Goal: Transaction & Acquisition: Subscribe to service/newsletter

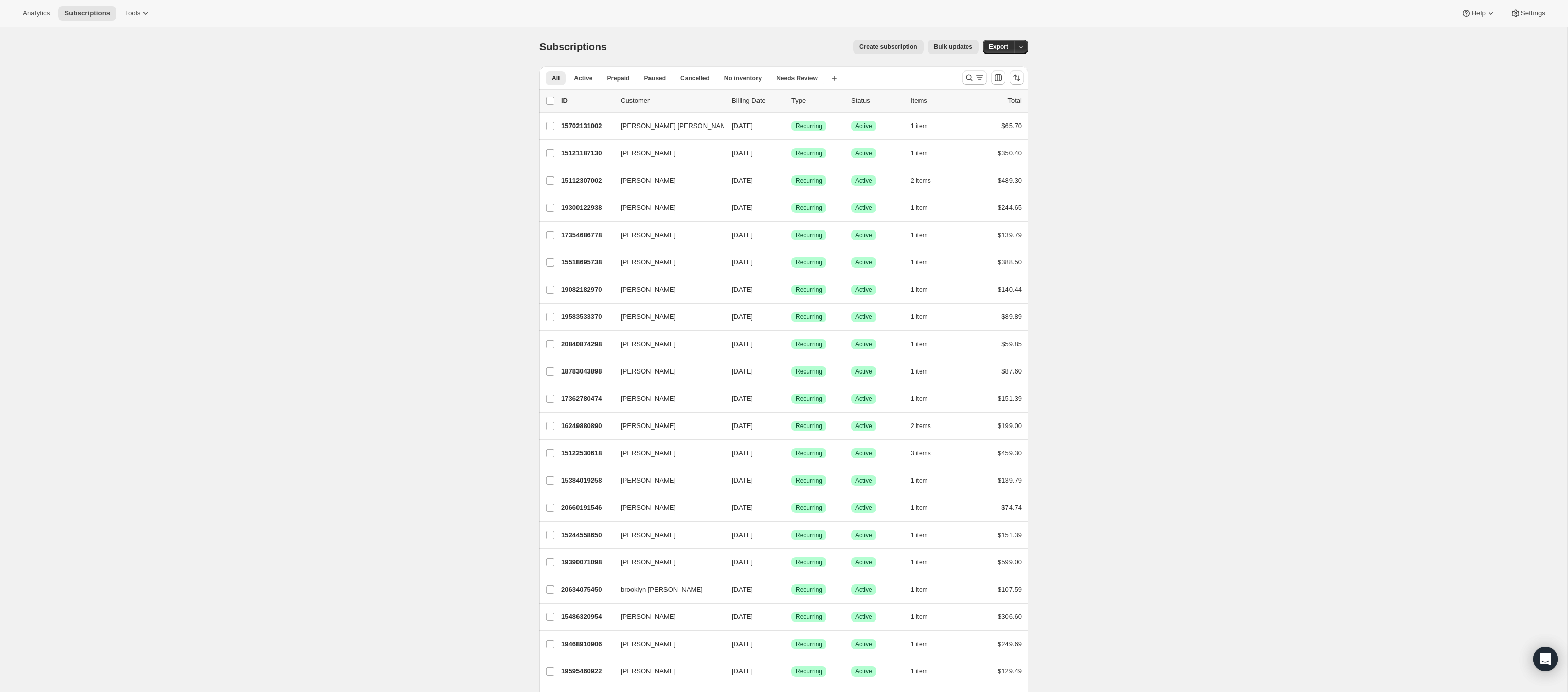
click at [870, 48] on span "Create subscription" at bounding box center [887, 47] width 58 height 9
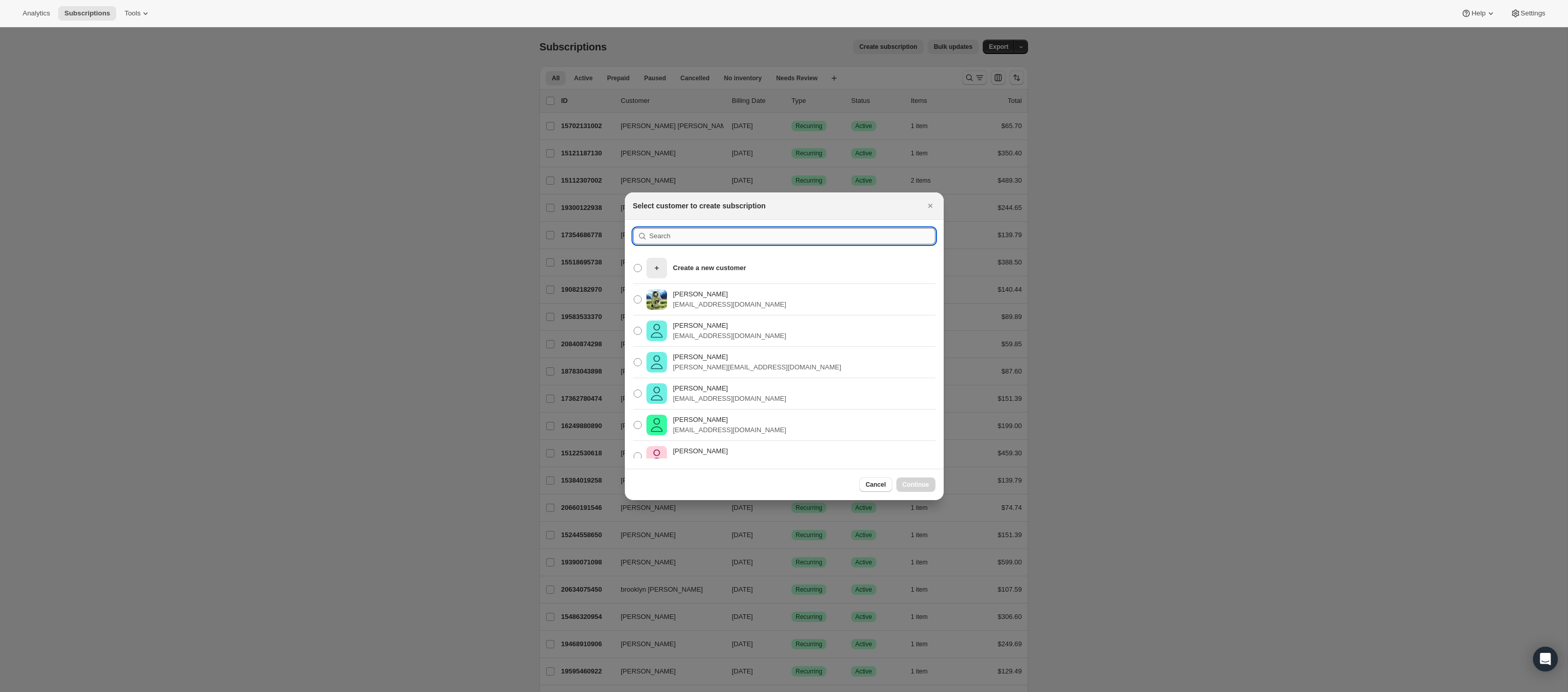
click at [690, 238] on input ":rc:" at bounding box center [792, 235] width 286 height 16
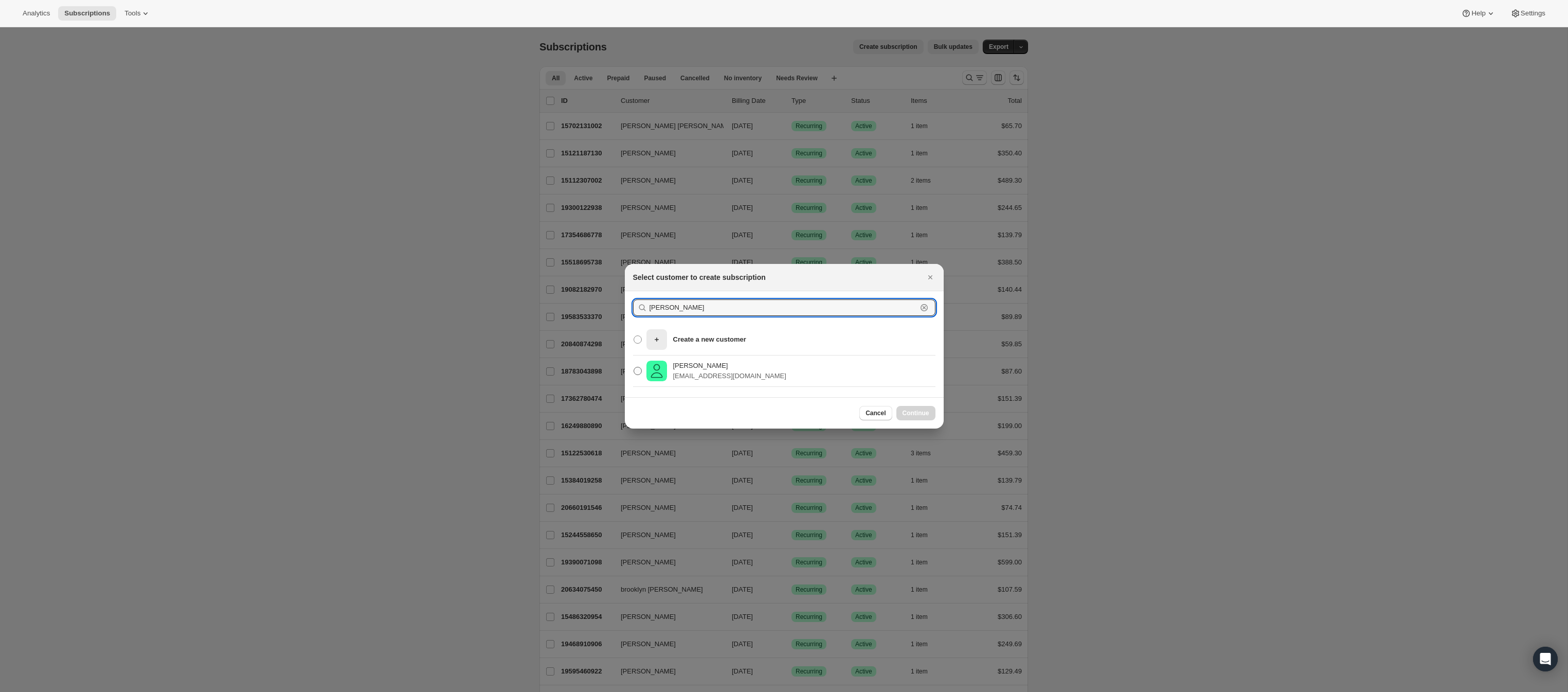
type input "[PERSON_NAME]"
click at [704, 375] on p "[EMAIL_ADDRESS][DOMAIN_NAME]" at bounding box center [729, 376] width 113 height 10
click at [634, 367] on input "Barbara Lopardi [EMAIL_ADDRESS][DOMAIN_NAME]" at bounding box center [634, 366] width 1 height 1
radio input "true"
click at [916, 417] on span "Continue" at bounding box center [916, 413] width 27 height 9
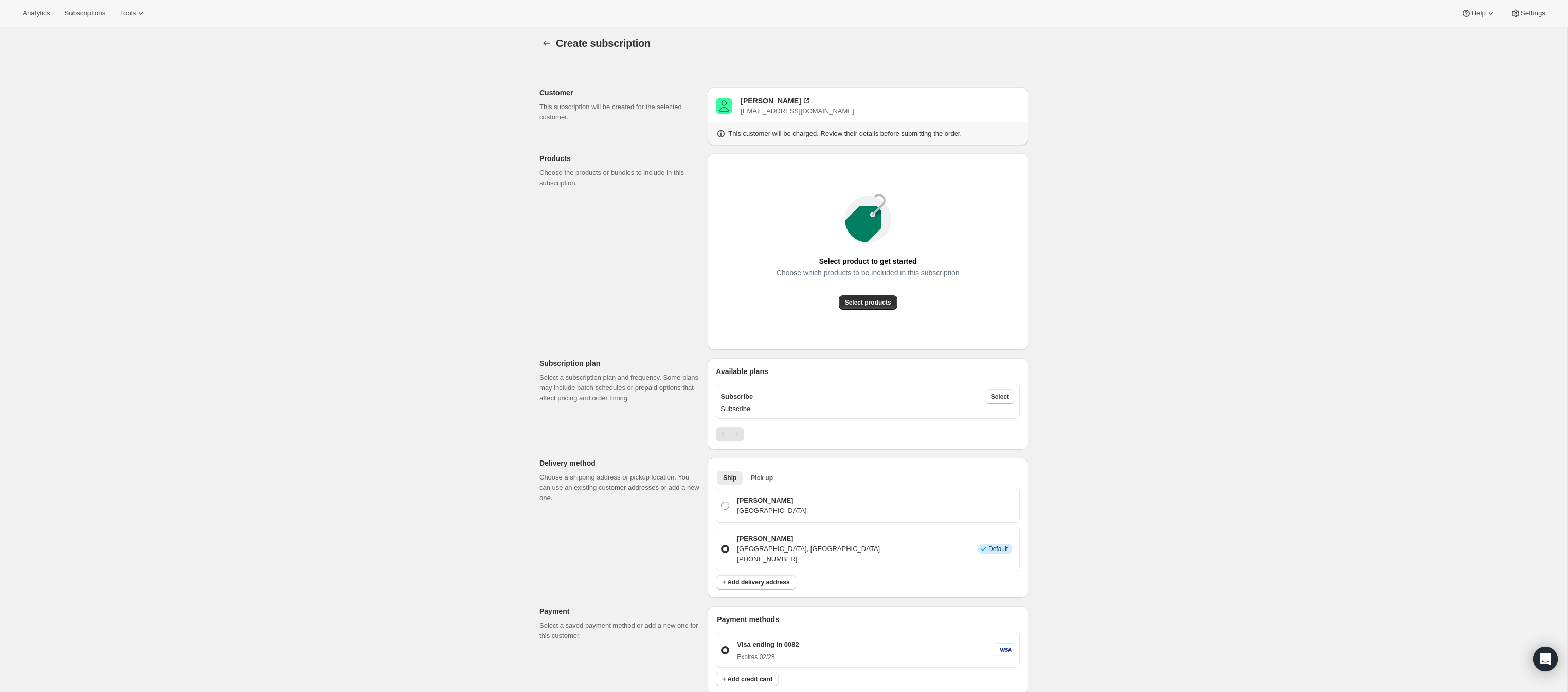
scroll to position [5, 0]
click at [870, 304] on span "Select products" at bounding box center [868, 301] width 47 height 9
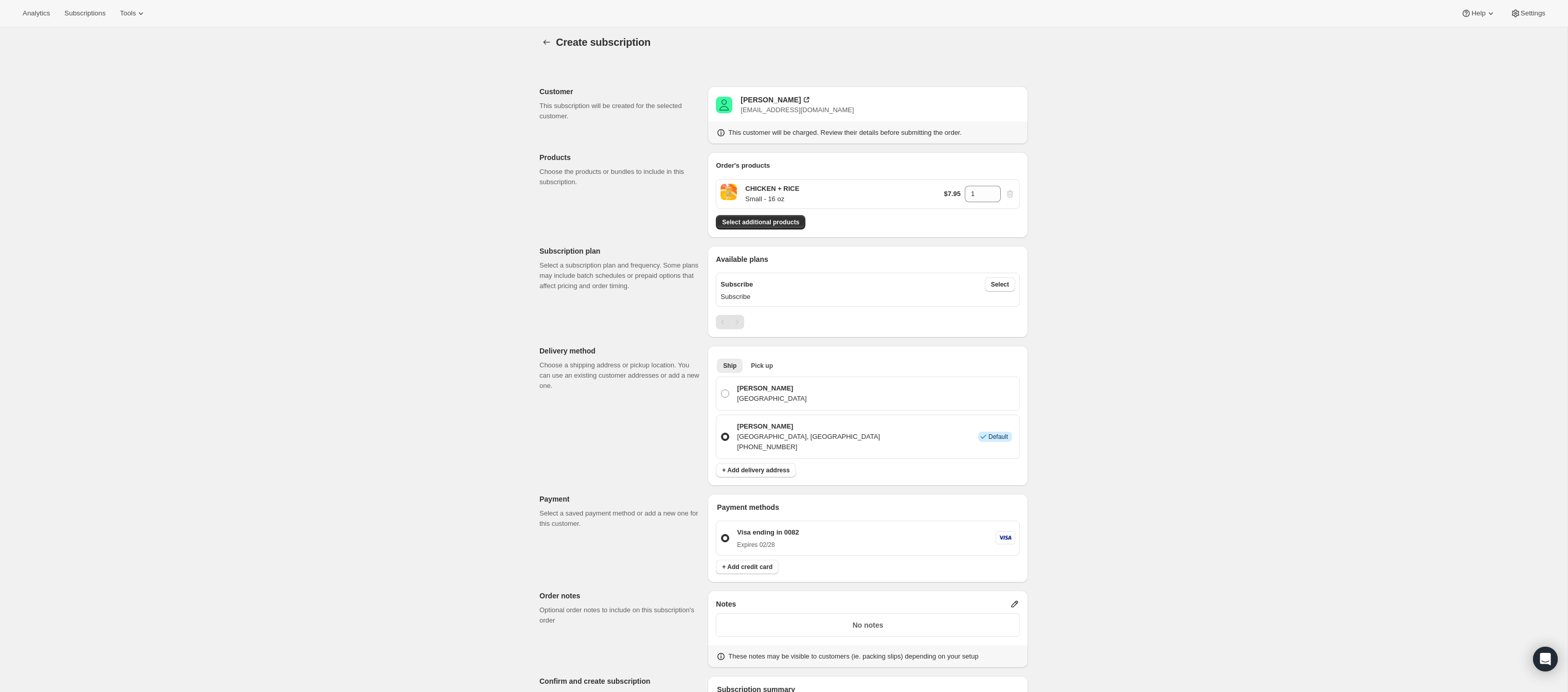
scroll to position [1, 0]
drag, startPoint x: 970, startPoint y: 196, endPoint x: 961, endPoint y: 196, distance: 9.0
click at [961, 196] on div "$7.95 1" at bounding box center [979, 197] width 71 height 16
click at [765, 226] on span "Select additional products" at bounding box center [760, 226] width 77 height 9
drag, startPoint x: 980, startPoint y: 199, endPoint x: 964, endPoint y: 199, distance: 16.0
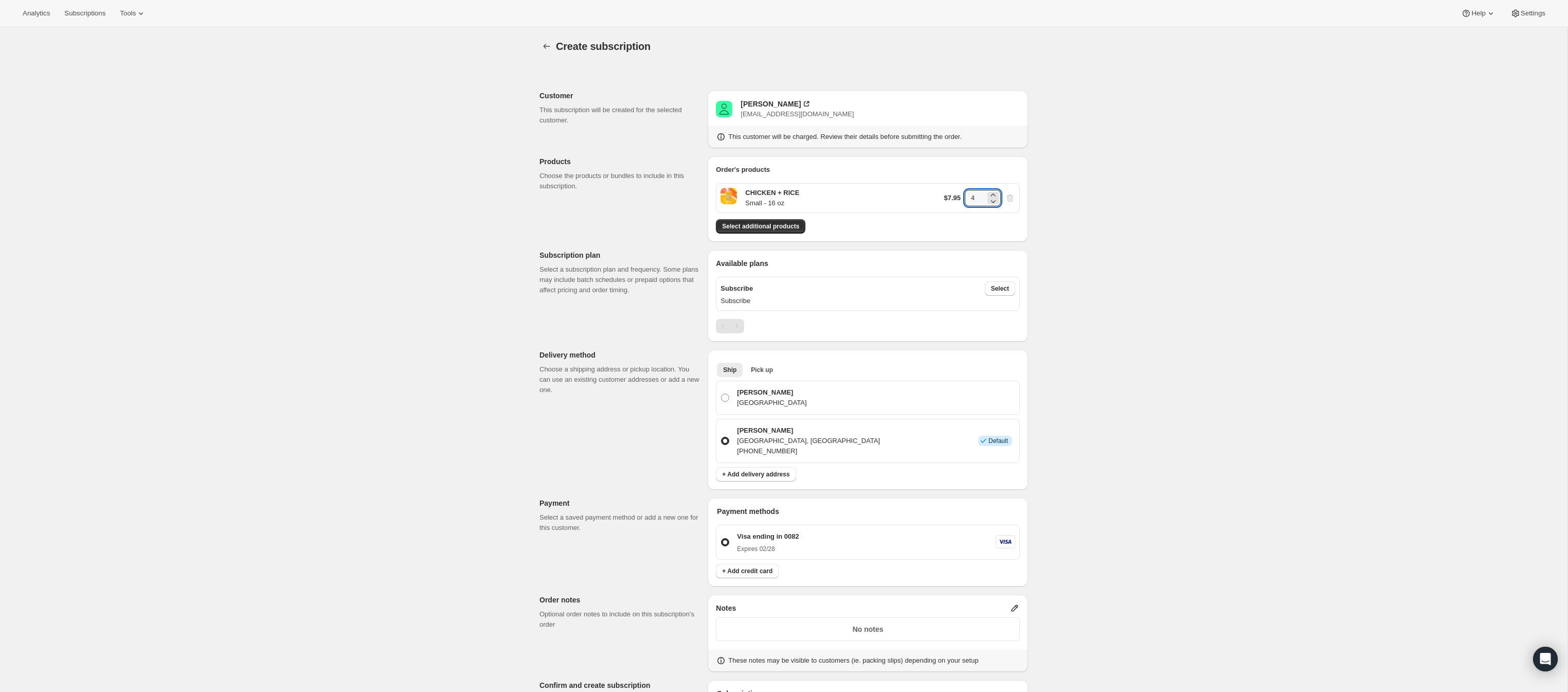
click at [964, 199] on div "$7.95 4" at bounding box center [979, 197] width 71 height 16
drag, startPoint x: 983, startPoint y: 194, endPoint x: 969, endPoint y: 195, distance: 14.0
click at [969, 195] on input "5" at bounding box center [975, 197] width 21 height 16
type input "5"
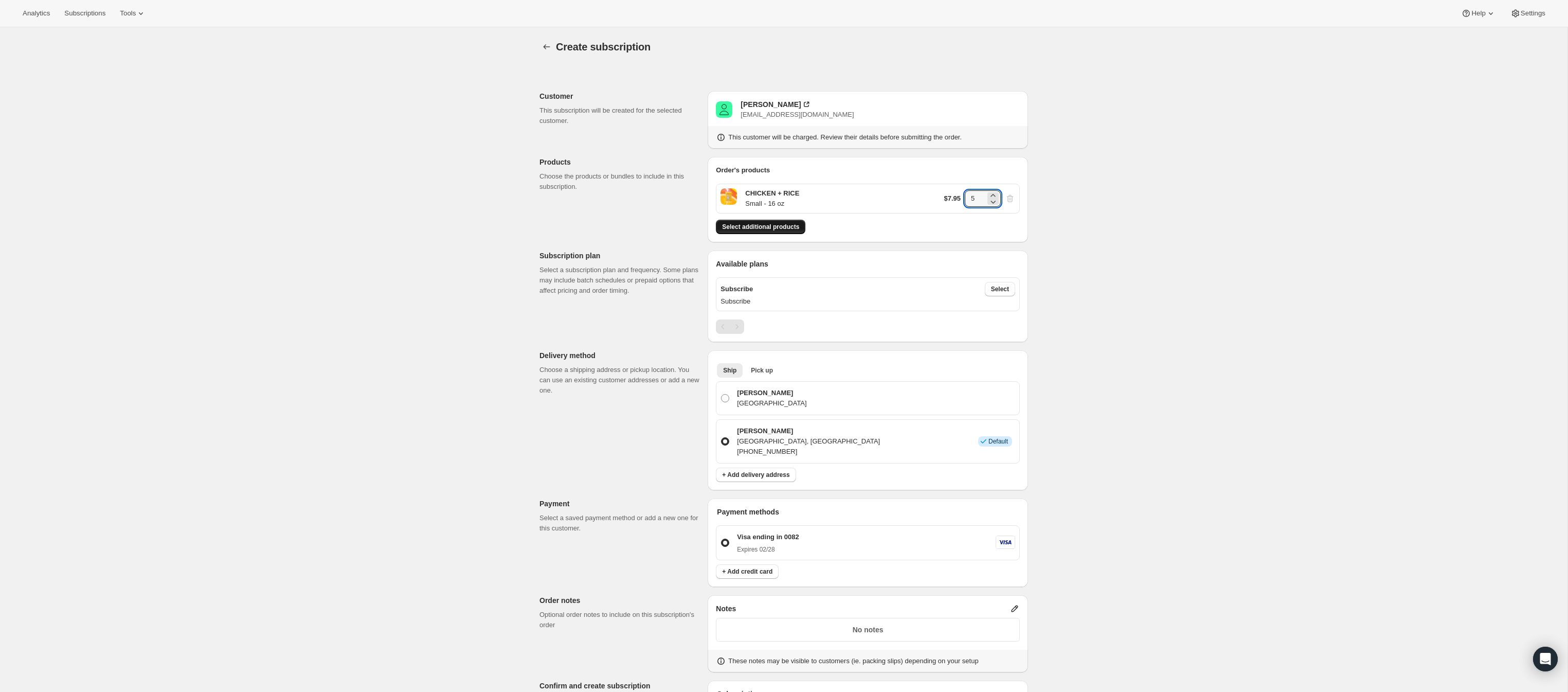
click at [776, 228] on span "Select additional products" at bounding box center [760, 227] width 77 height 9
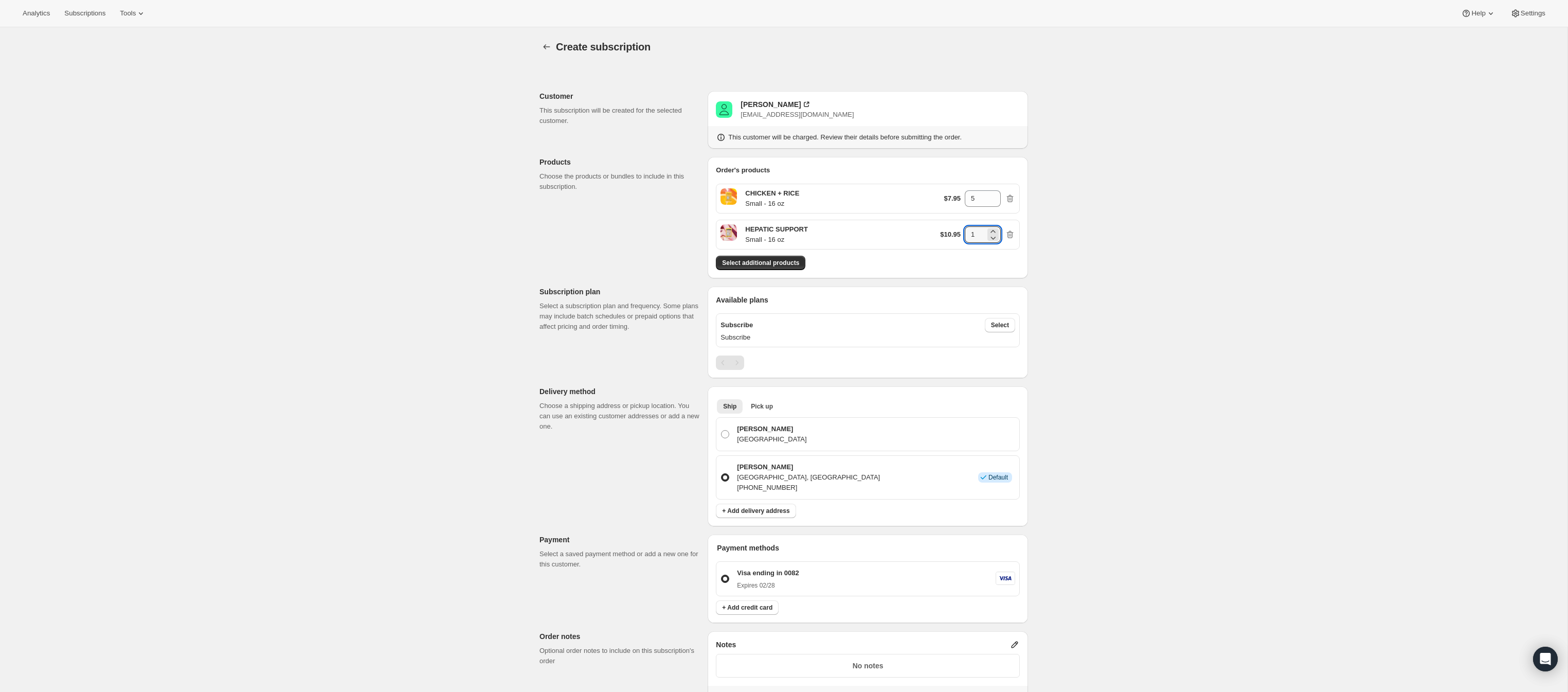
drag, startPoint x: 983, startPoint y: 235, endPoint x: 964, endPoint y: 235, distance: 19.0
click at [964, 235] on div "$10.95 1" at bounding box center [977, 234] width 75 height 16
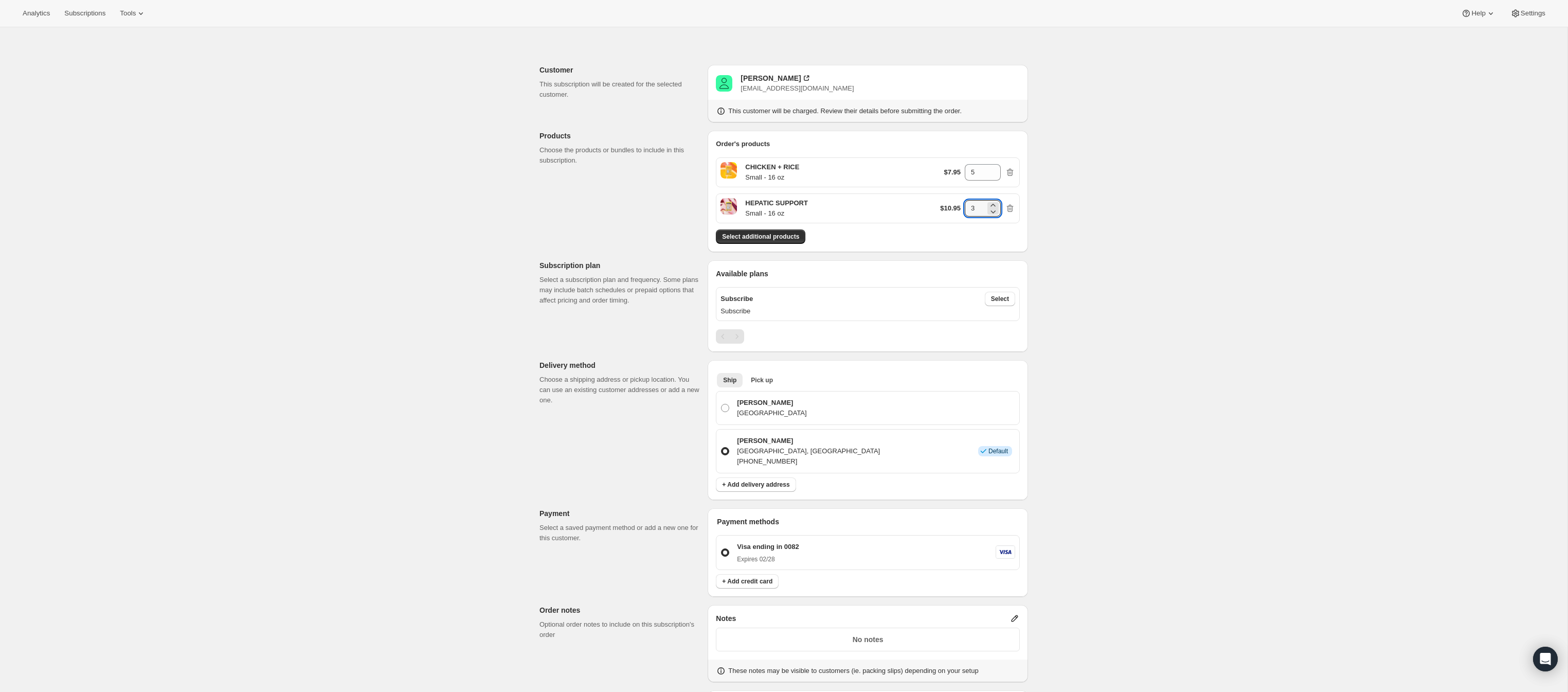
scroll to position [17, 0]
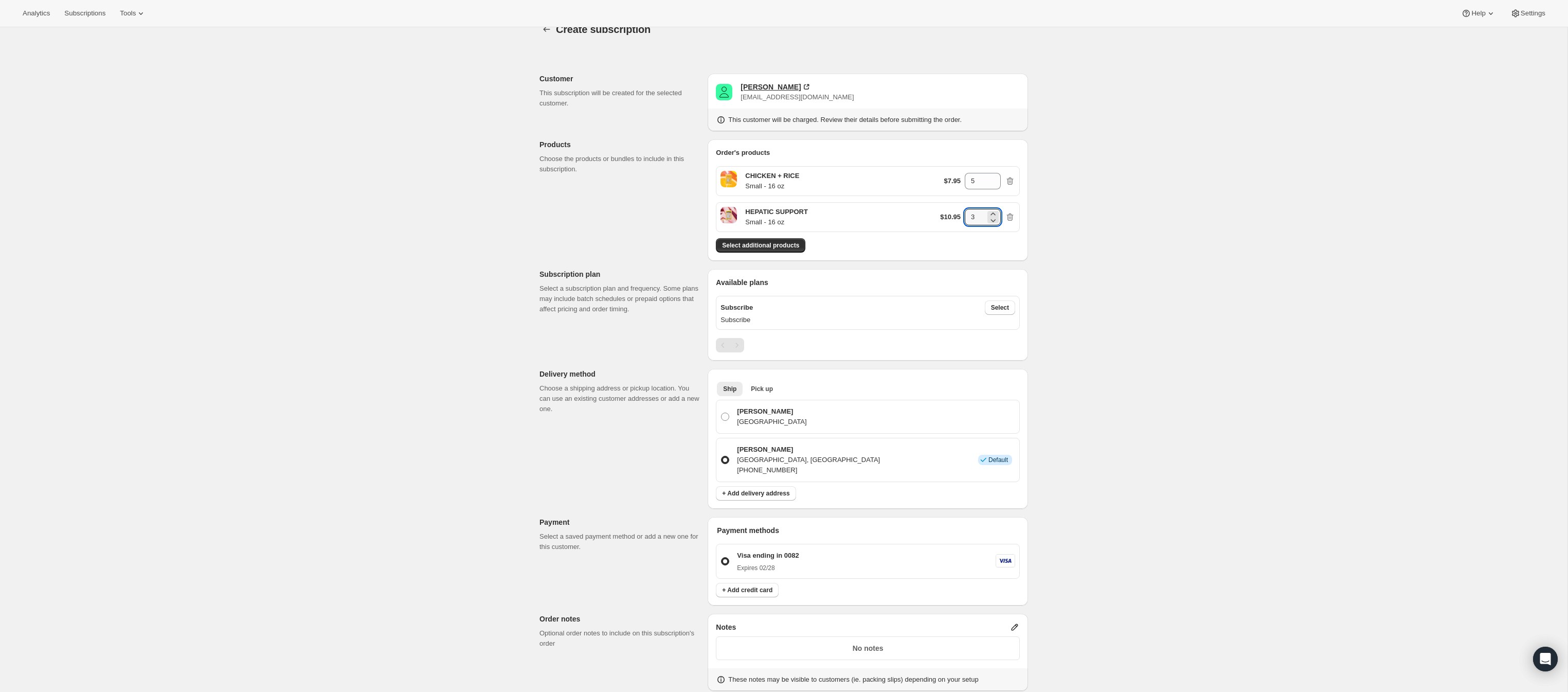
type input "3"
click at [777, 86] on div "[PERSON_NAME]" at bounding box center [770, 86] width 60 height 10
click at [772, 246] on span "Select additional products" at bounding box center [760, 245] width 77 height 9
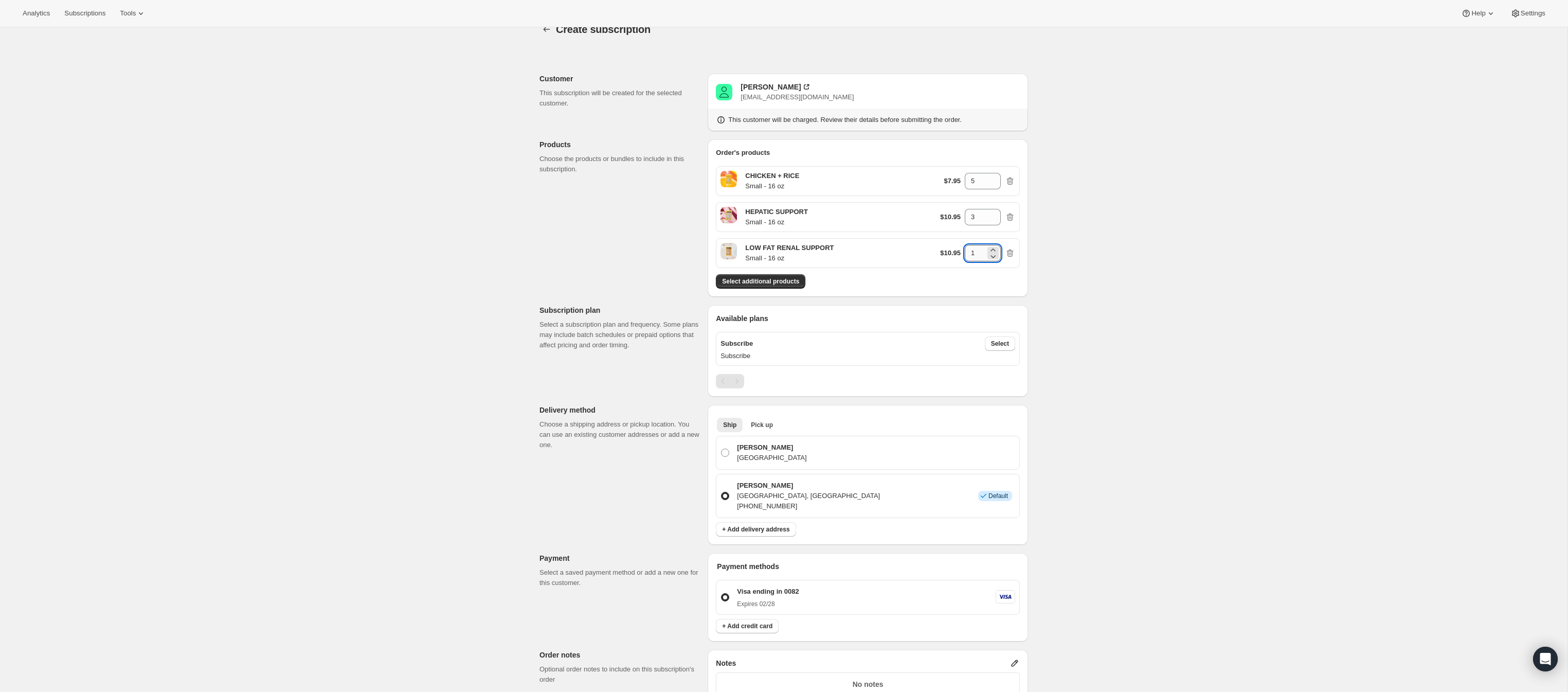
drag, startPoint x: 980, startPoint y: 252, endPoint x: 966, endPoint y: 253, distance: 14.0
click at [966, 253] on input "1" at bounding box center [975, 252] width 21 height 16
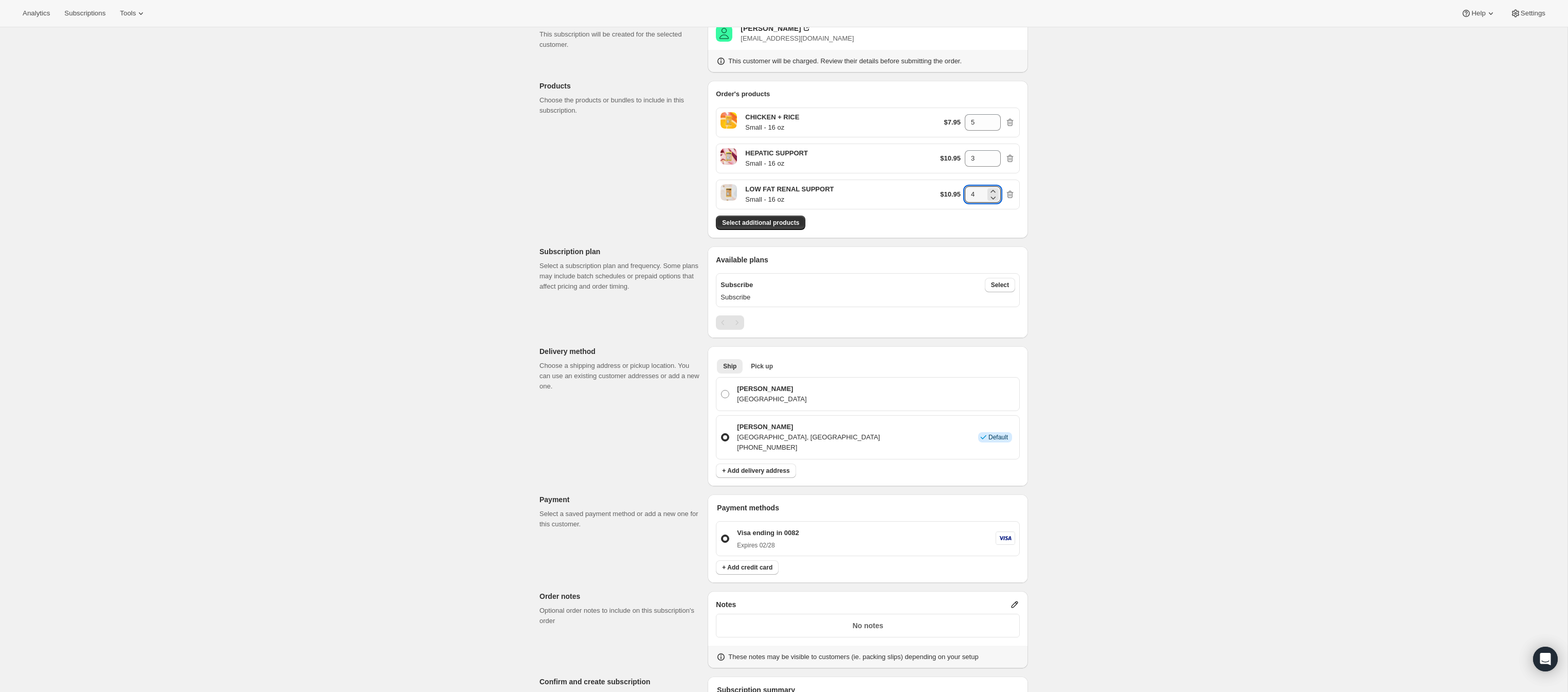
scroll to position [76, 0]
type input "4"
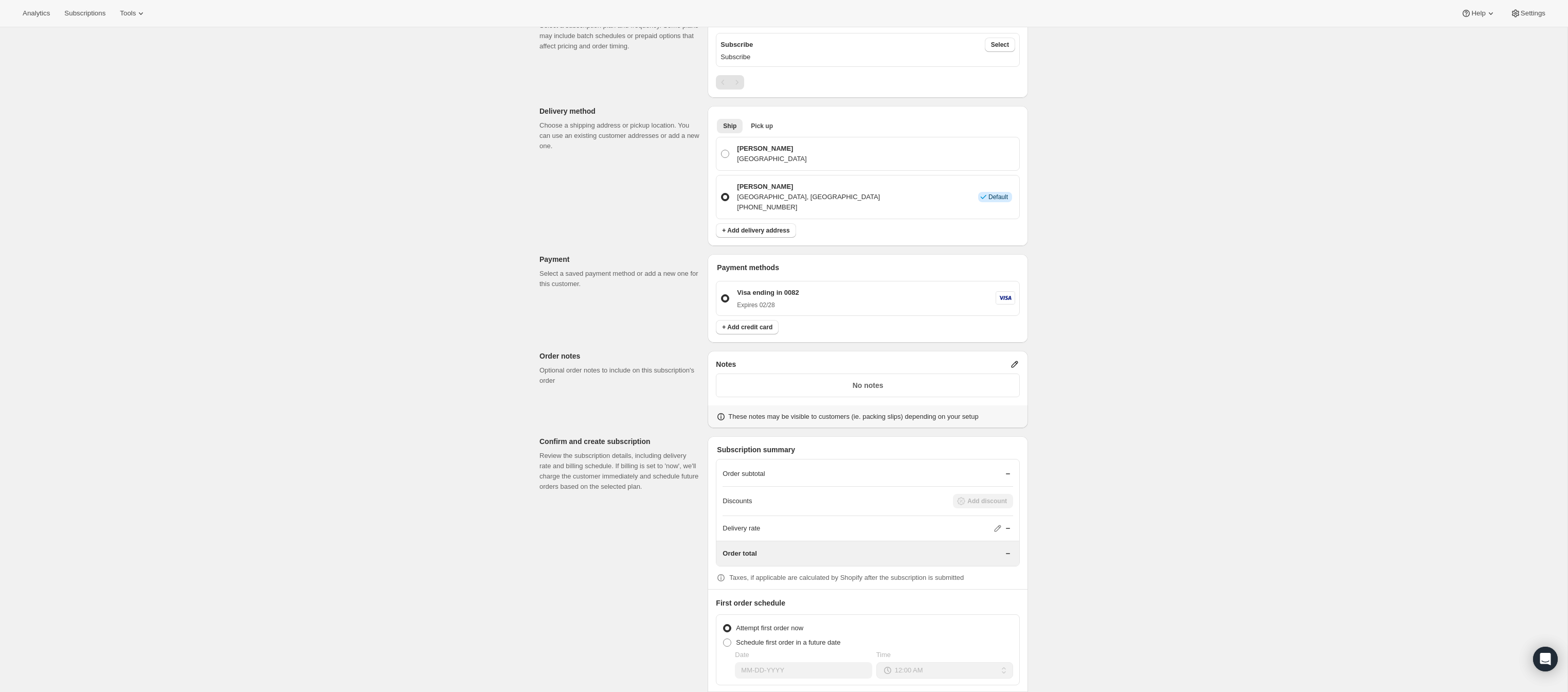
scroll to position [362, 0]
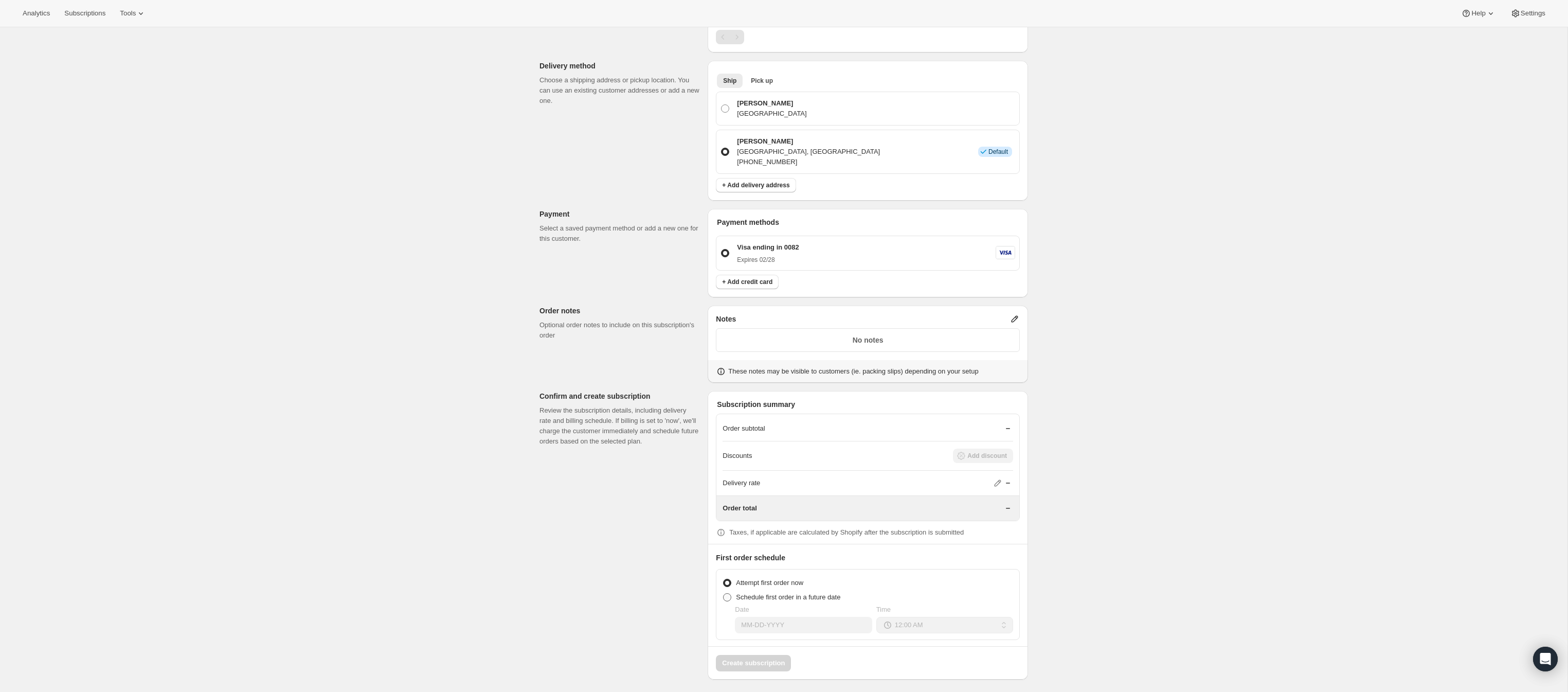
click at [732, 594] on label "Schedule first order in a future date" at bounding box center [781, 596] width 118 height 14
click at [723, 593] on input "Schedule first order in a future date" at bounding box center [723, 593] width 1 height 1
radio input "true"
click at [923, 624] on select "12:00 AM 01:00 AM 02:00 AM 03:00 AM 04:00 AM 05:00 AM 06:00 AM 07:00 AM 08:00 A…" at bounding box center [944, 625] width 137 height 16
select select "10:00"
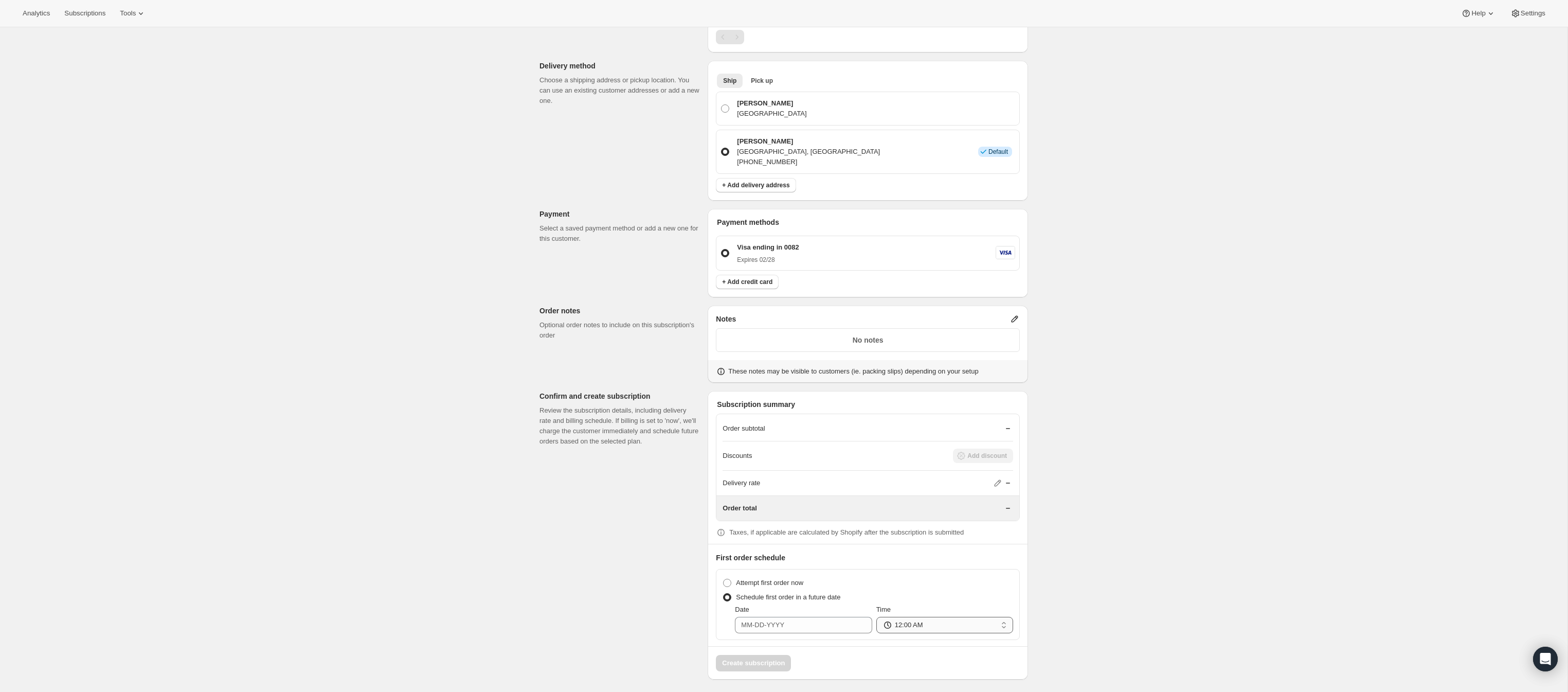
click at [876, 617] on select "12:00 AM 01:00 AM 02:00 AM 03:00 AM 04:00 AM 05:00 AM 06:00 AM 07:00 AM 08:00 A…" at bounding box center [944, 625] width 137 height 16
click at [831, 623] on input "Date" at bounding box center [803, 625] width 137 height 16
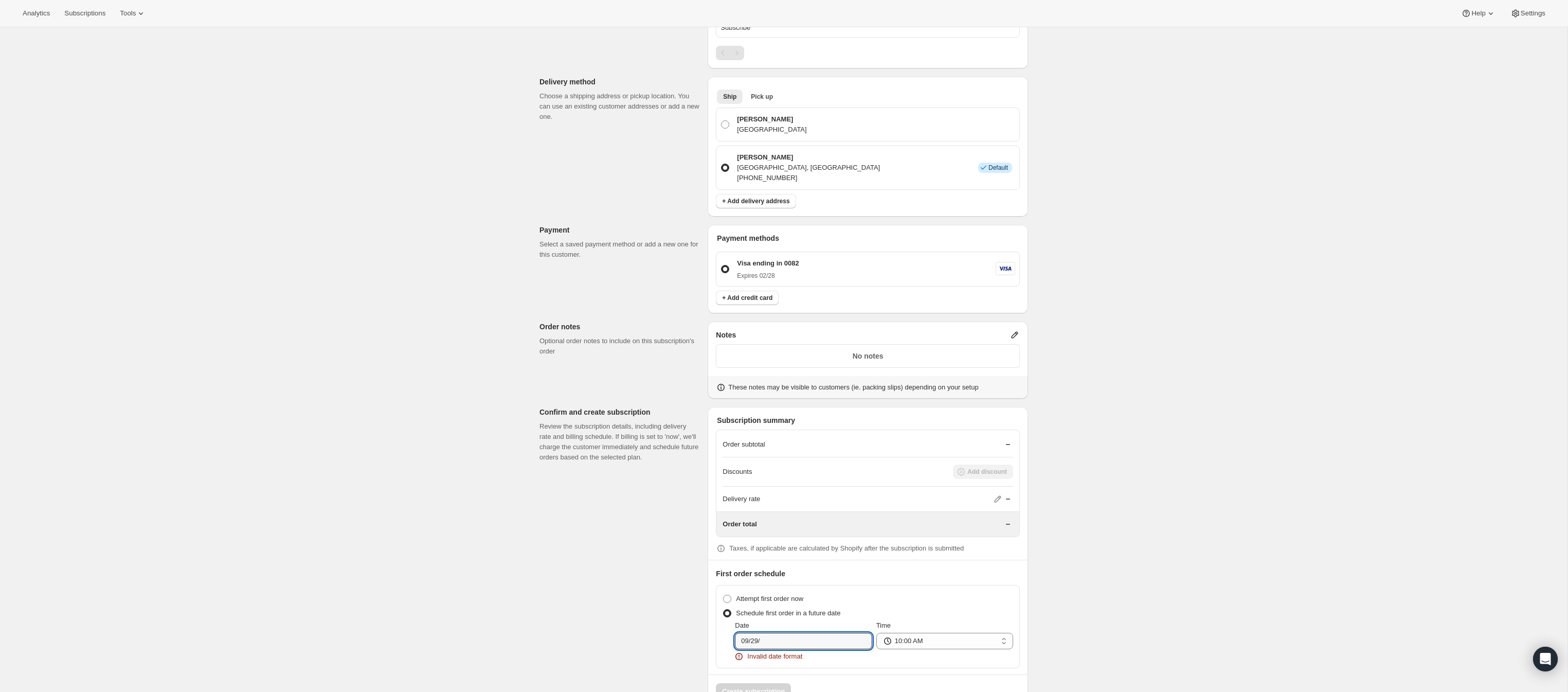
scroll to position [374, 0]
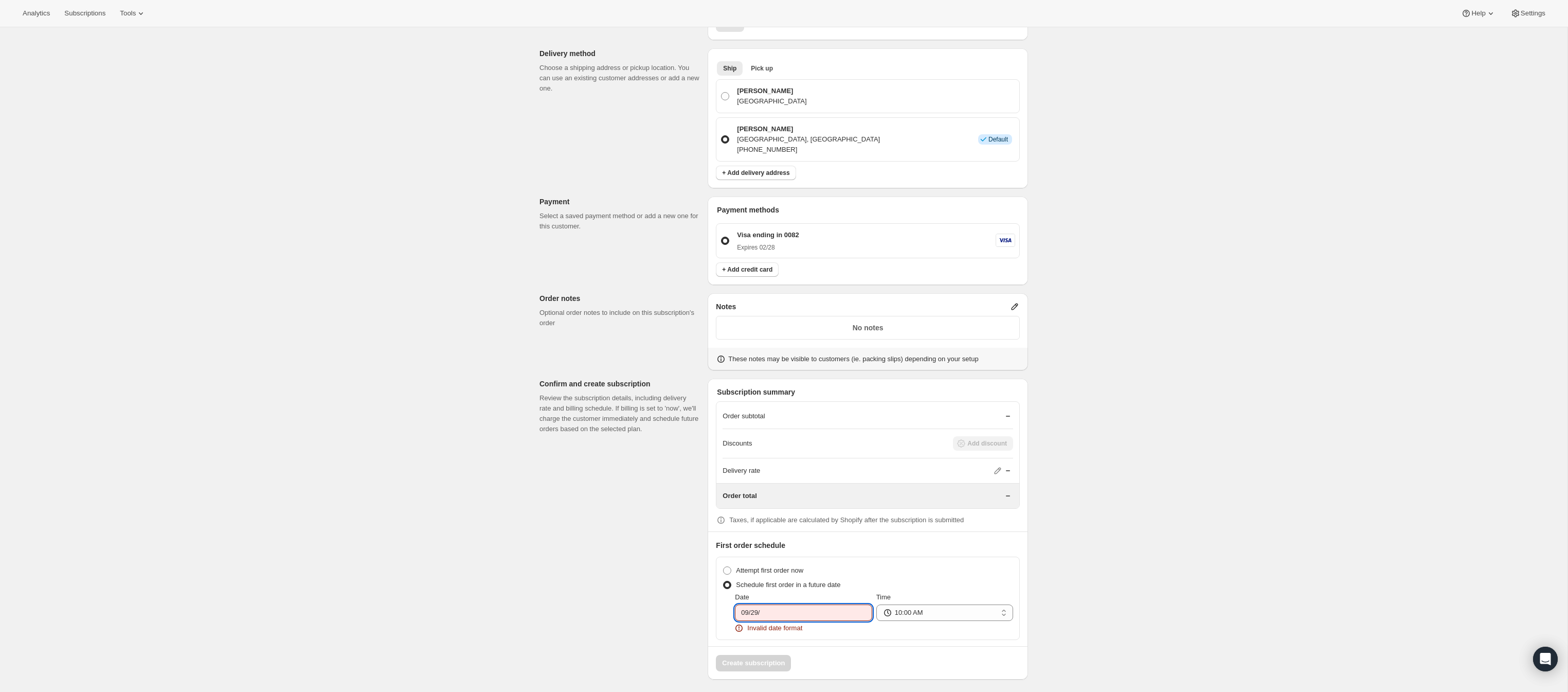
click at [778, 614] on input "09/29/" at bounding box center [803, 612] width 137 height 16
click at [779, 611] on input "09/29/" at bounding box center [803, 612] width 137 height 16
click at [750, 608] on input "09/29/" at bounding box center [803, 612] width 137 height 16
click at [775, 610] on input "09/29/" at bounding box center [803, 612] width 137 height 16
drag, startPoint x: 785, startPoint y: 611, endPoint x: 728, endPoint y: 609, distance: 57.0
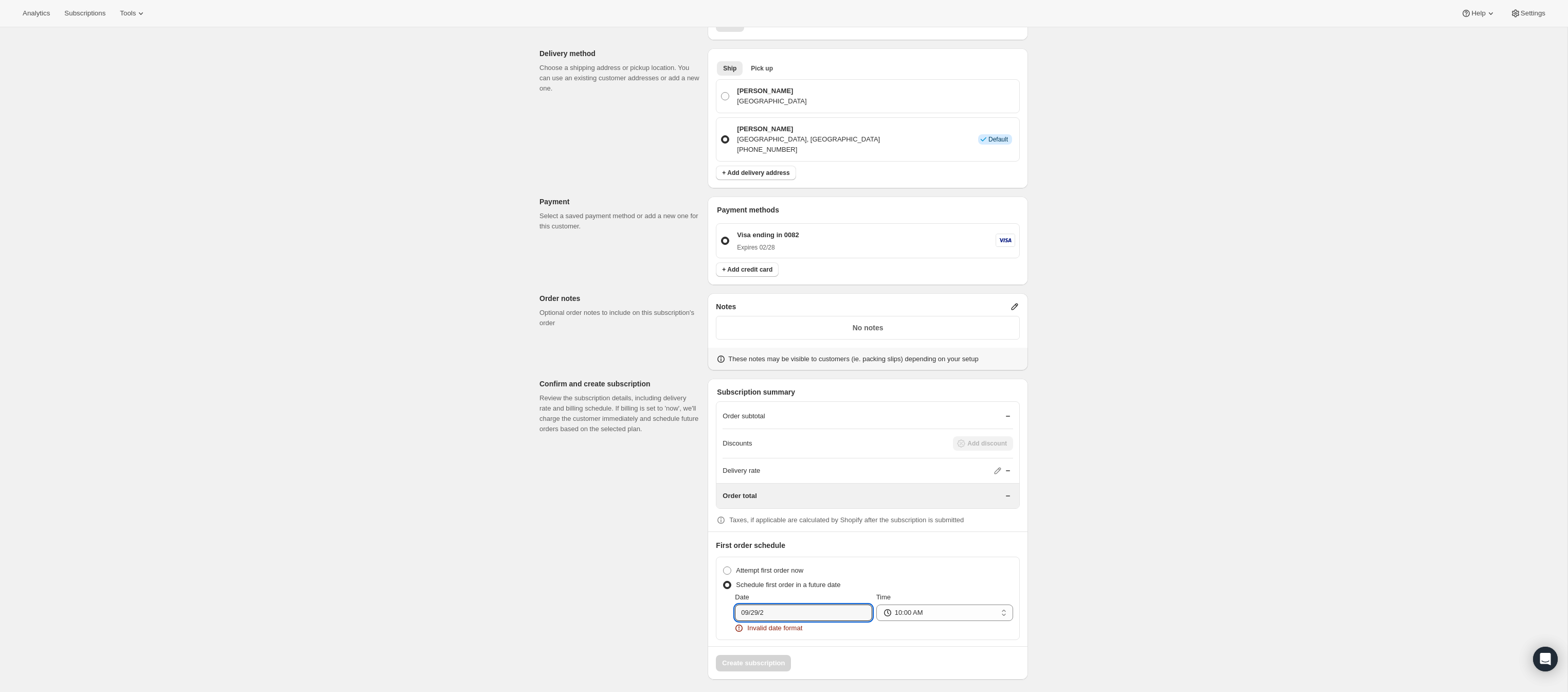
click at [728, 609] on div "Date 09/29/2 Invalid date format Time 12:00 AM 01:00 AM 02:00 AM 03:00 AM 04:00…" at bounding box center [868, 612] width 290 height 41
type input "[DATE]"
click at [998, 476] on icon at bounding box center [998, 477] width 7 height 7
click at [998, 472] on icon at bounding box center [998, 477] width 10 height 10
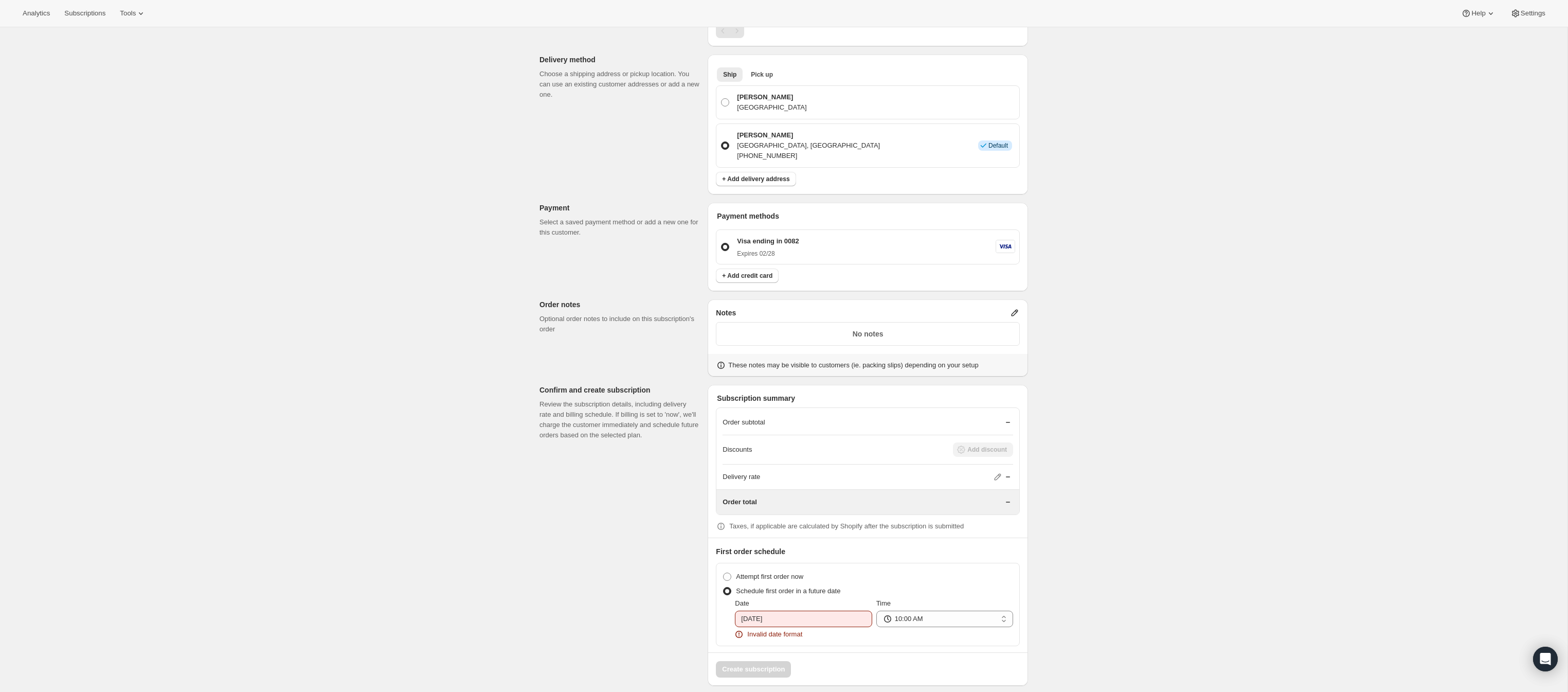
click at [1005, 473] on icon at bounding box center [1008, 477] width 10 height 10
drag, startPoint x: 995, startPoint y: 474, endPoint x: 939, endPoint y: 482, distance: 56.6
click at [995, 475] on icon at bounding box center [998, 477] width 10 height 10
click at [746, 494] on div "Order total" at bounding box center [868, 502] width 290 height 25
click at [995, 473] on icon at bounding box center [998, 477] width 10 height 10
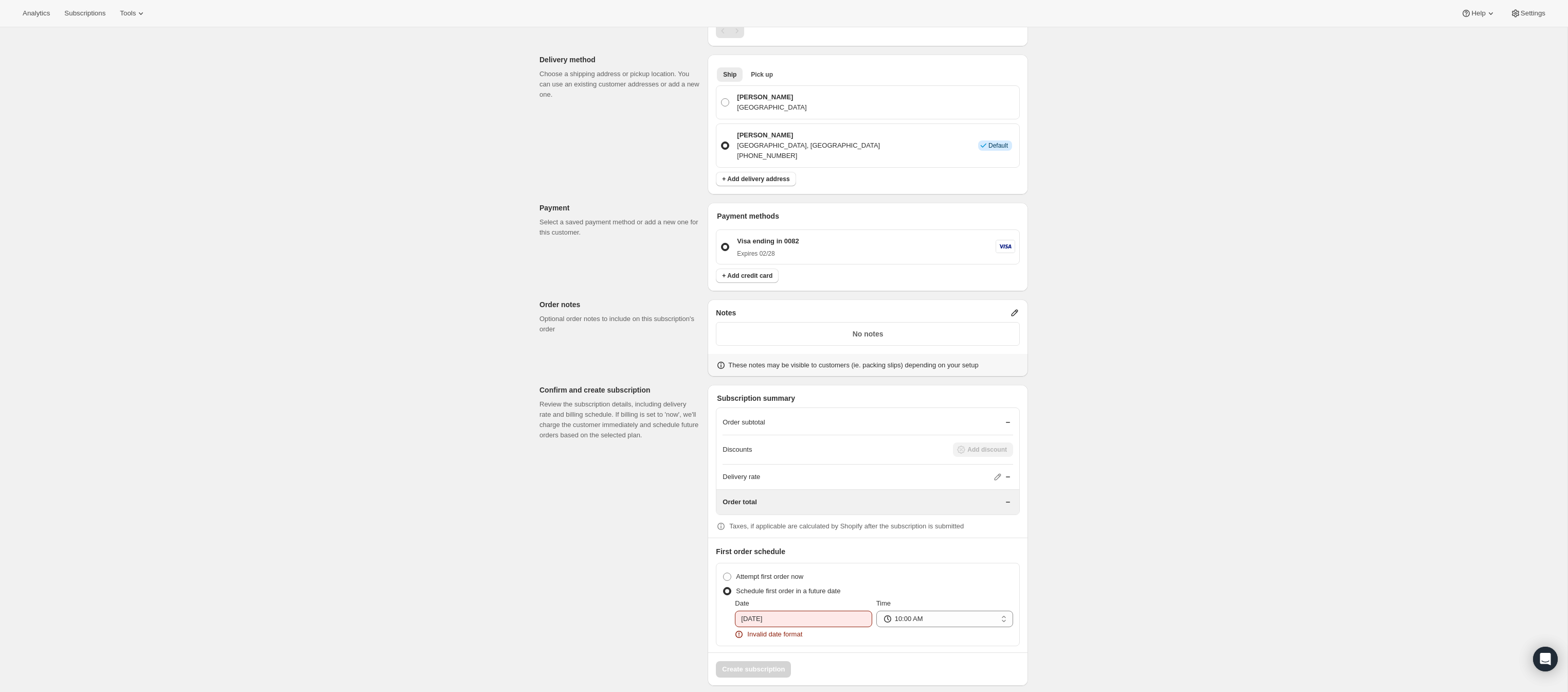
click at [995, 473] on icon at bounding box center [998, 477] width 10 height 10
click at [1004, 476] on icon at bounding box center [1008, 477] width 10 height 10
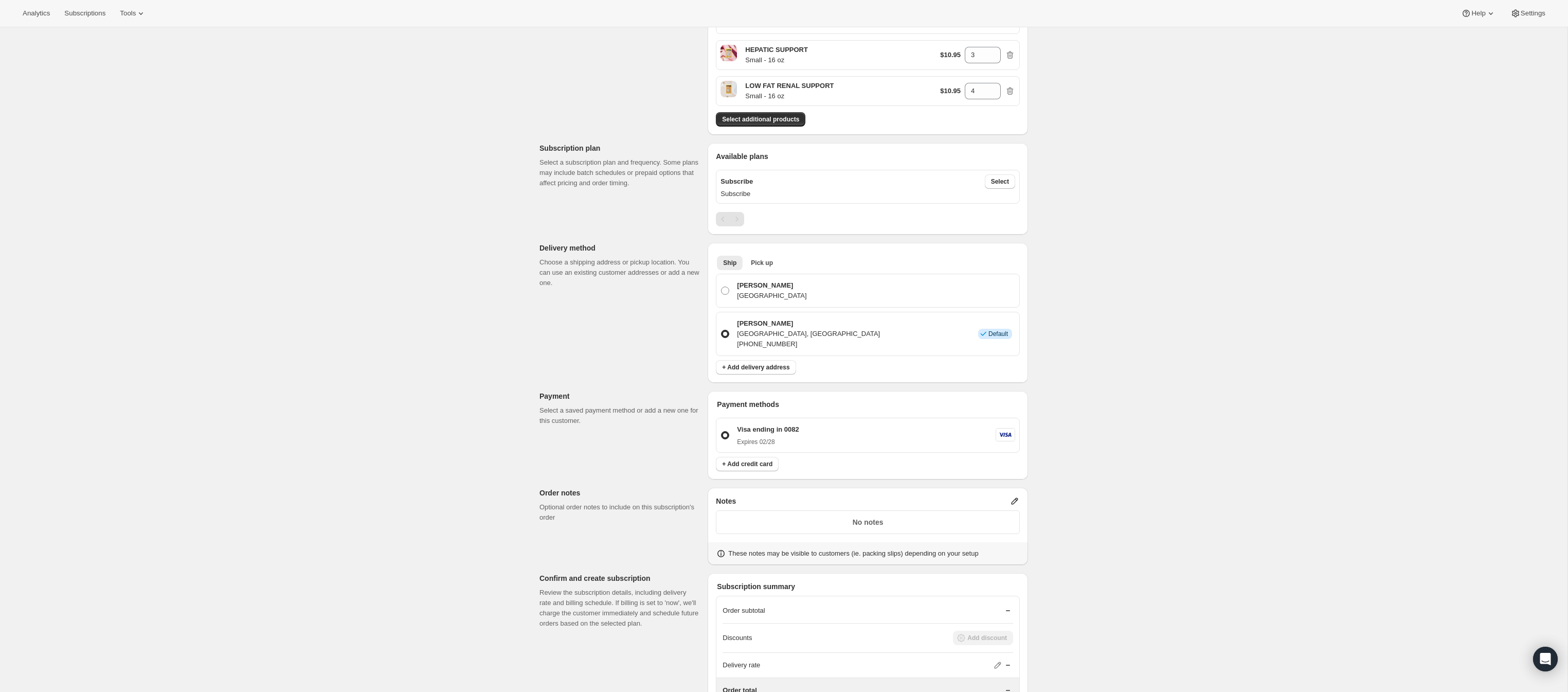
scroll to position [167, 0]
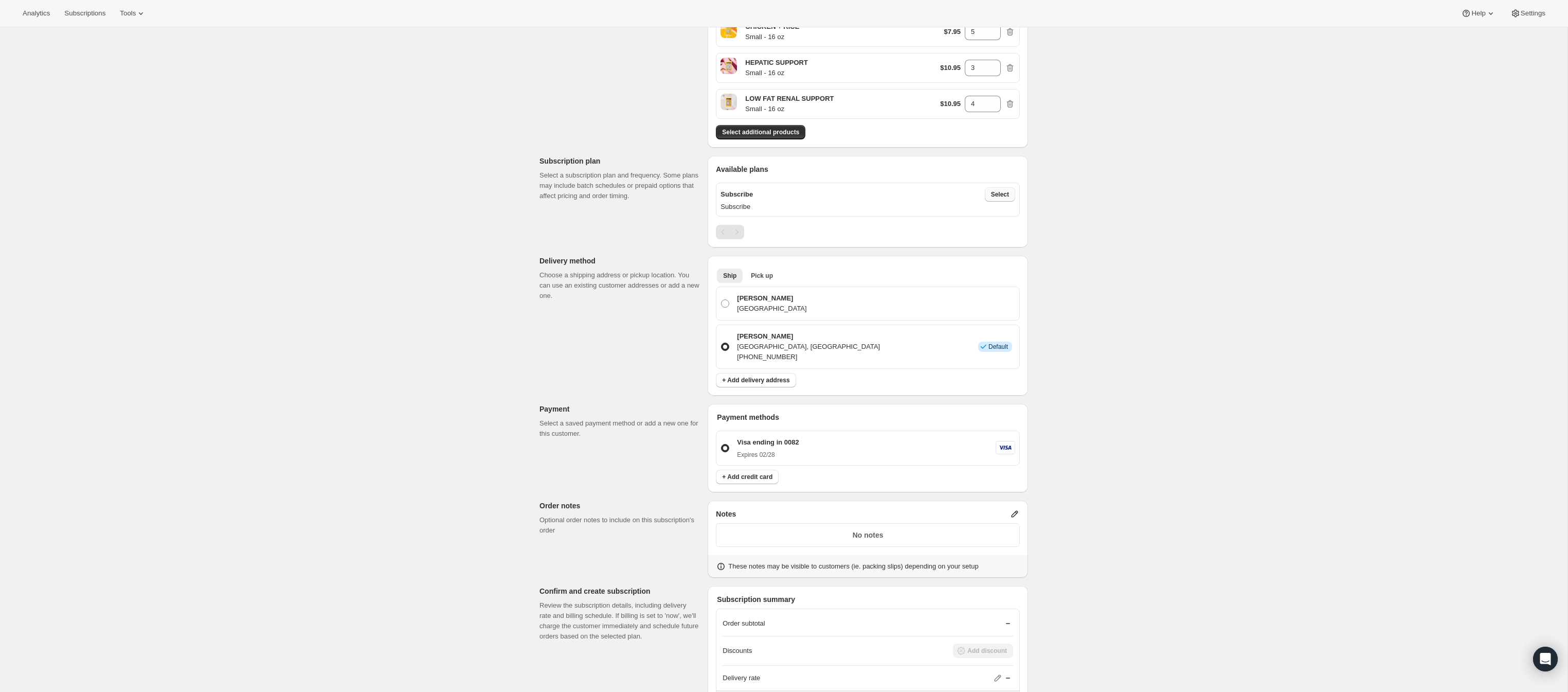
click at [1001, 194] on span "Select" at bounding box center [999, 194] width 18 height 9
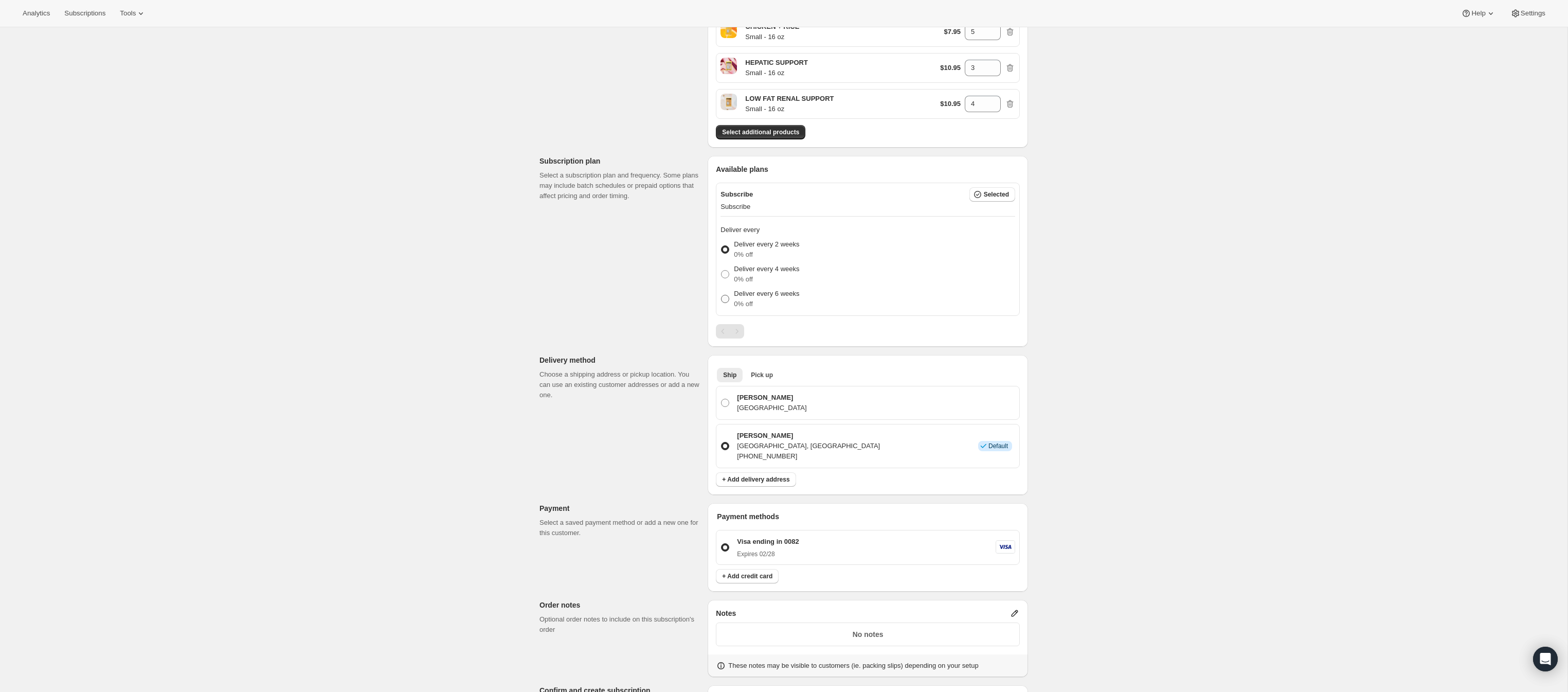
click at [783, 291] on p "Deliver every 6 weeks" at bounding box center [766, 293] width 65 height 10
click at [721, 294] on input "Deliver every 6 weeks 0% off" at bounding box center [721, 294] width 1 height 1
radio input "true"
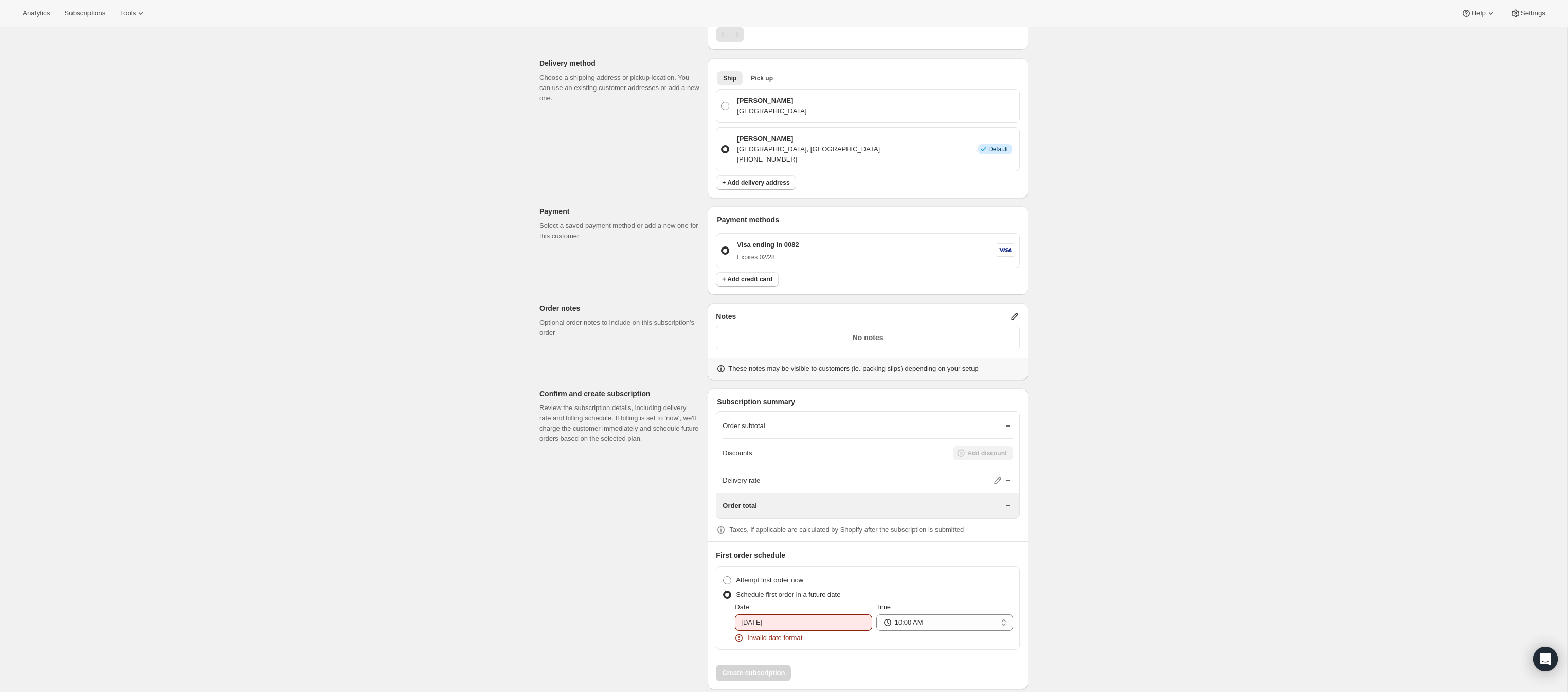
scroll to position [473, 0]
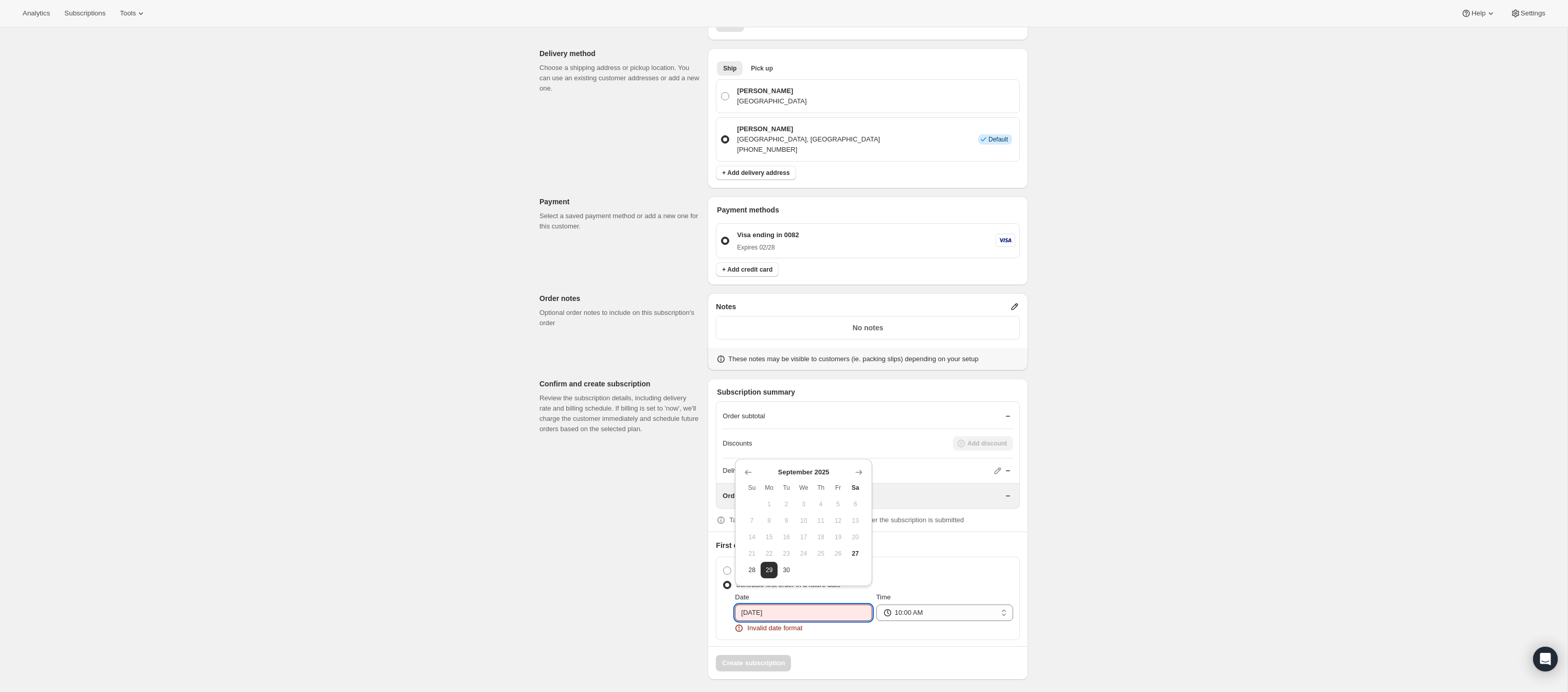
click at [790, 608] on input "[DATE]" at bounding box center [803, 612] width 137 height 16
click at [770, 569] on span "29" at bounding box center [770, 570] width 9 height 9
type input "[DATE]"
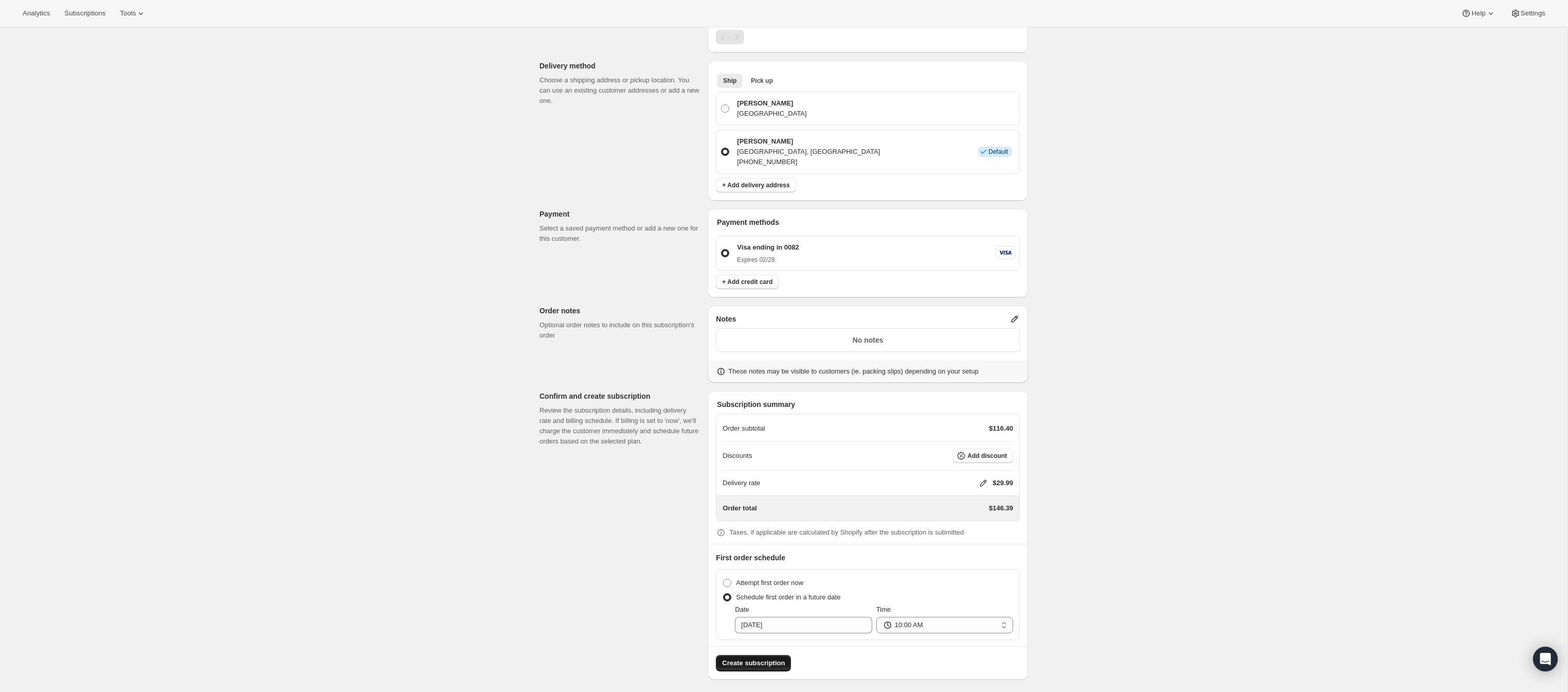
click at [769, 664] on span "Create subscription" at bounding box center [754, 663] width 63 height 10
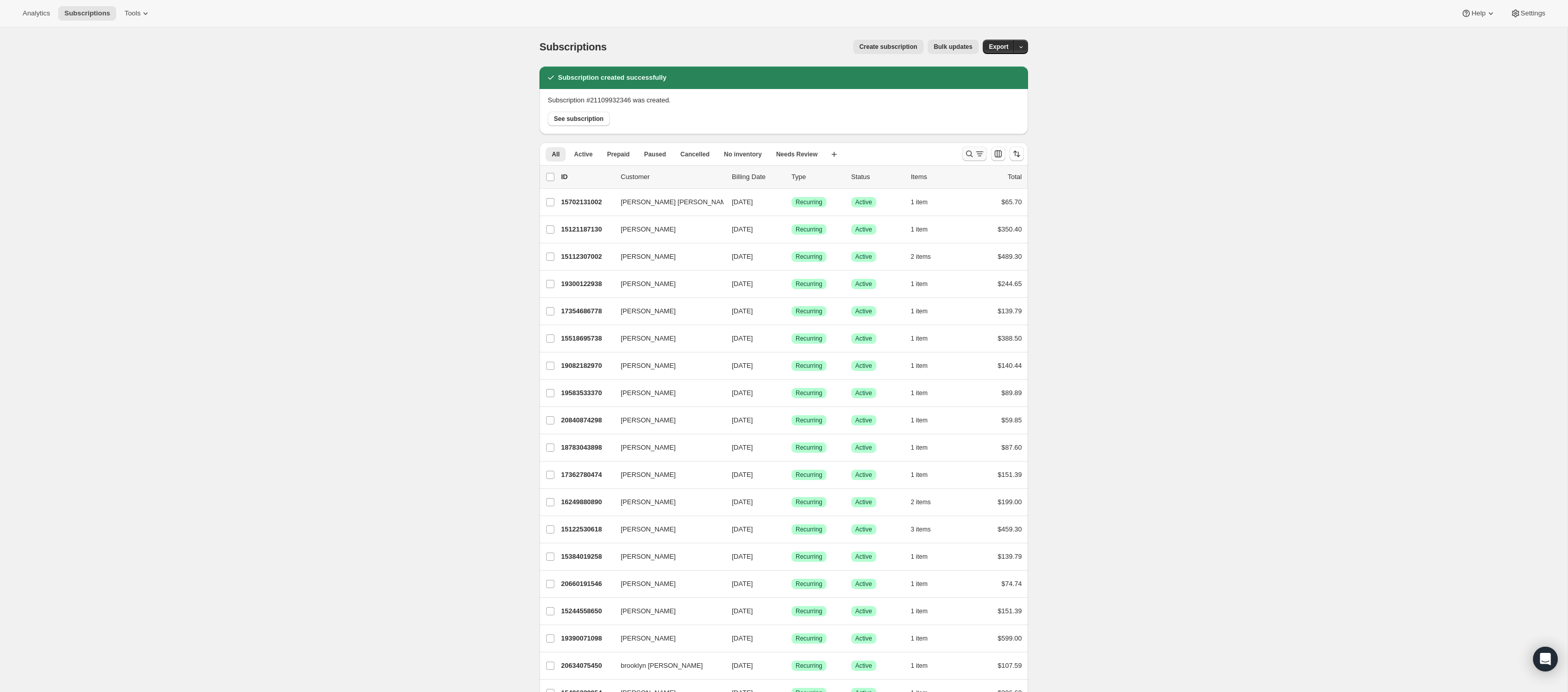
click at [975, 155] on icon "Search and filter results" at bounding box center [980, 154] width 10 height 10
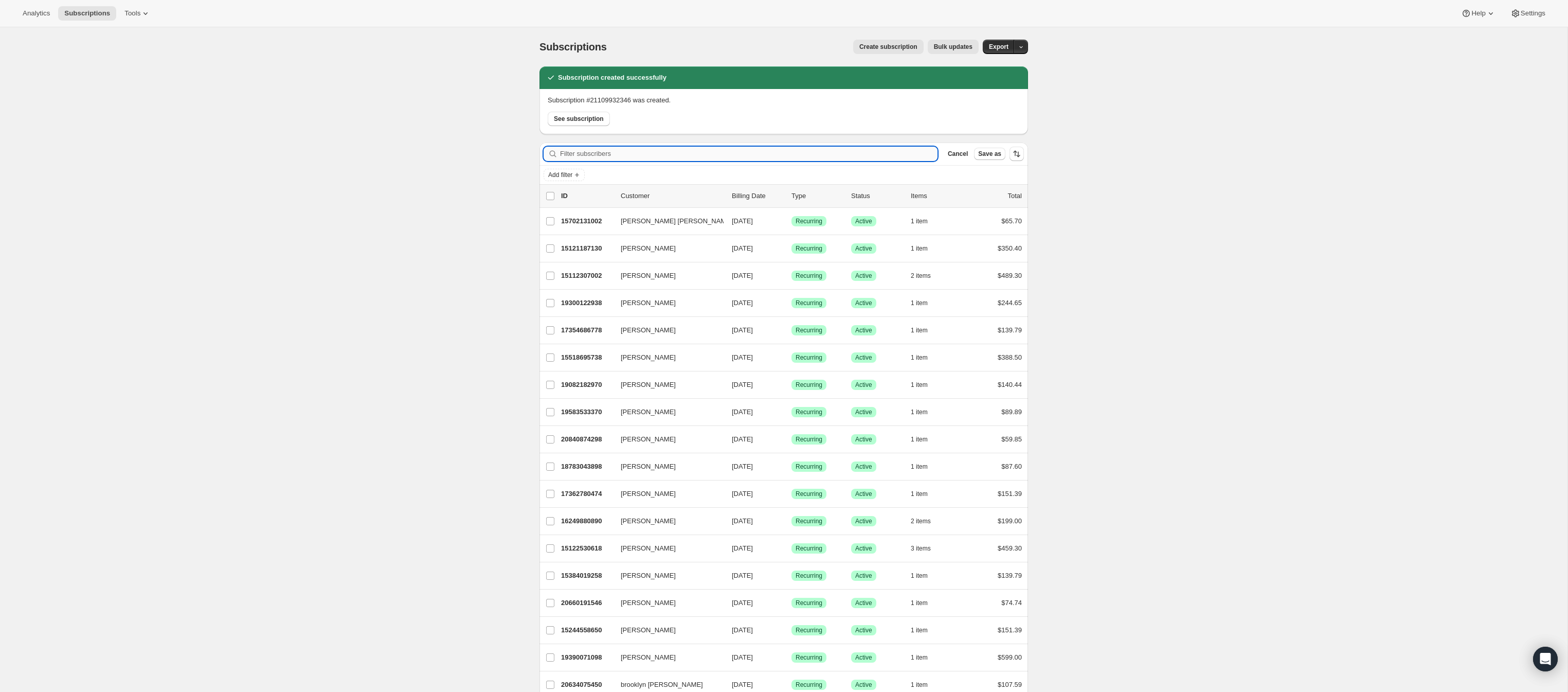
click at [814, 158] on input "Filter subscribers" at bounding box center [749, 153] width 378 height 14
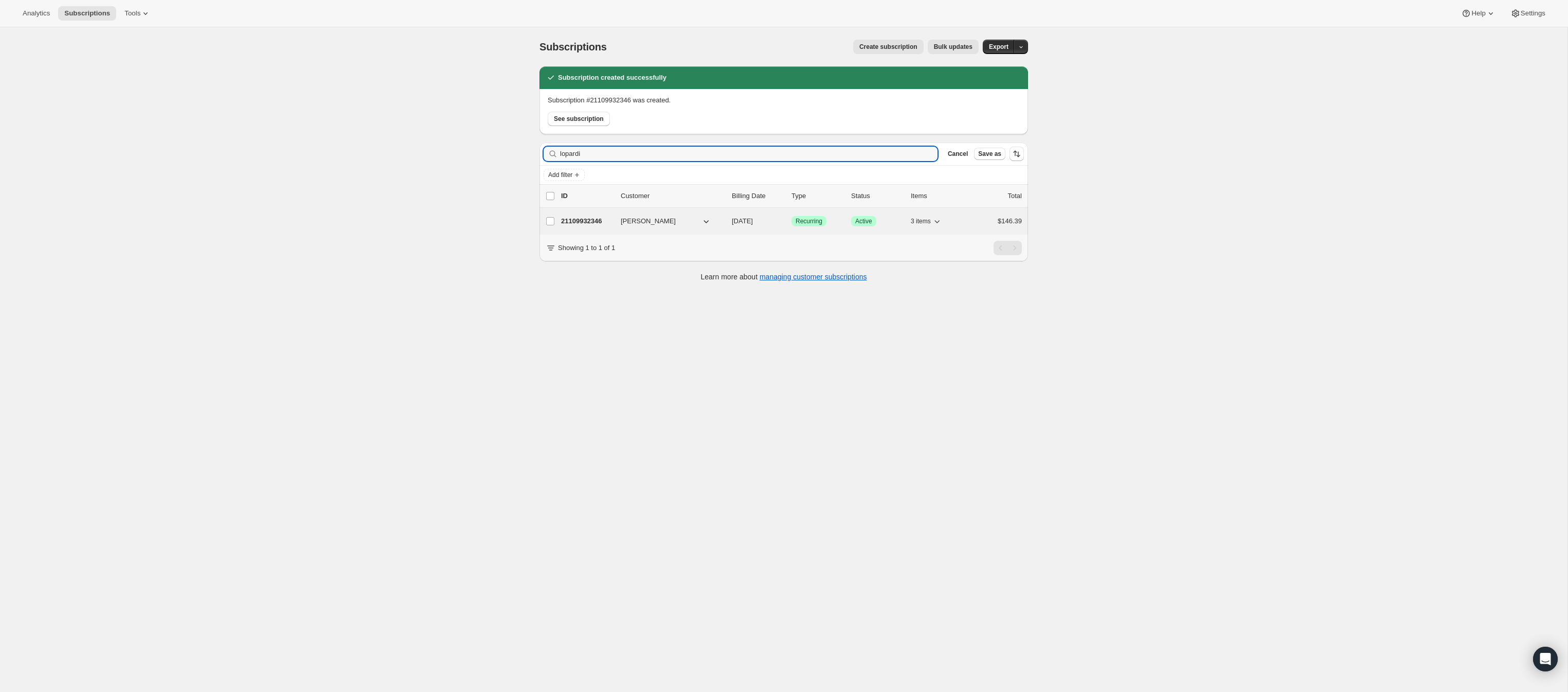
type input "lopardi"
click at [696, 219] on button "[PERSON_NAME]" at bounding box center [665, 220] width 103 height 16
click at [590, 219] on p "21109932346" at bounding box center [587, 220] width 51 height 10
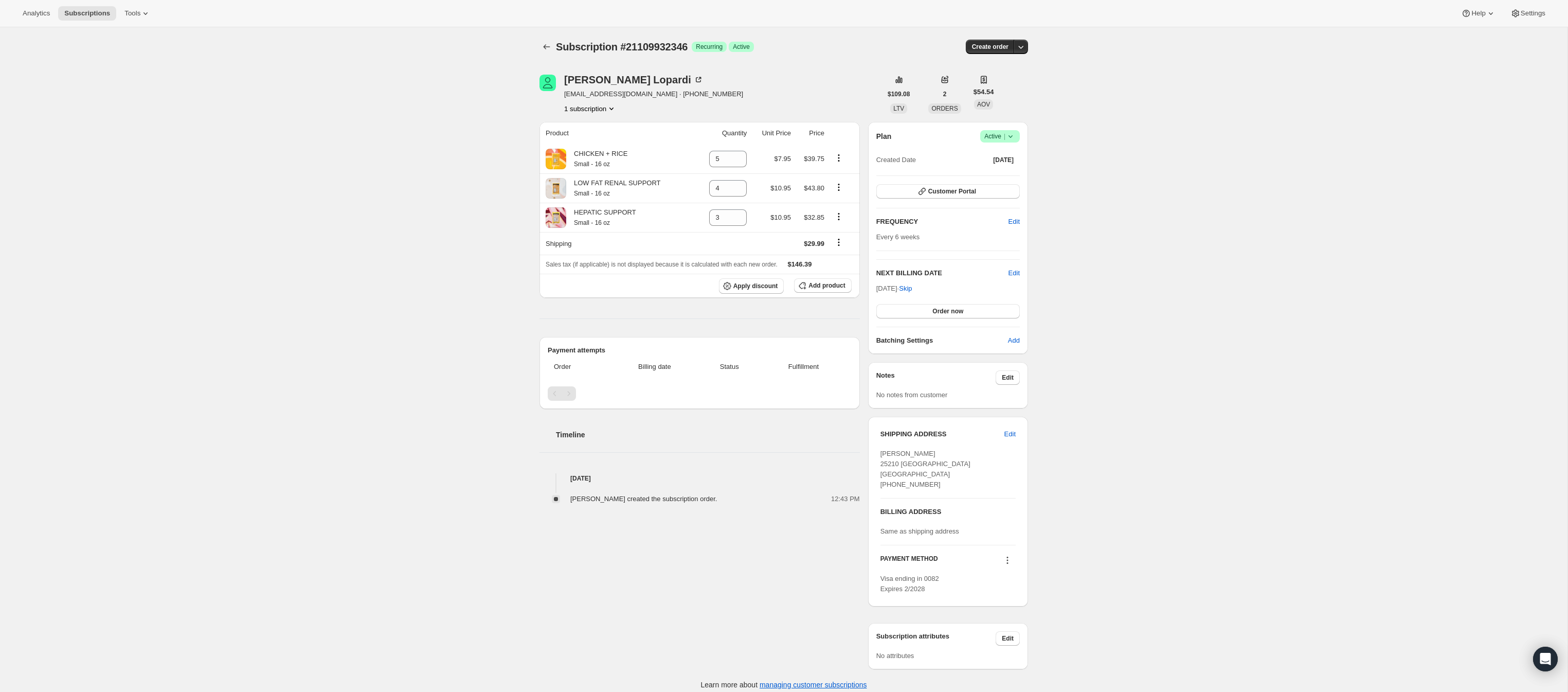
click at [426, 43] on div "Subscription #21109932346. This page is ready Subscription #21109932346 Success…" at bounding box center [783, 364] width 1567 height 673
click at [425, 43] on div "Subscription #21109932346. This page is ready Subscription #21109932346 Success…" at bounding box center [783, 364] width 1567 height 673
